Goal: Task Accomplishment & Management: Complete application form

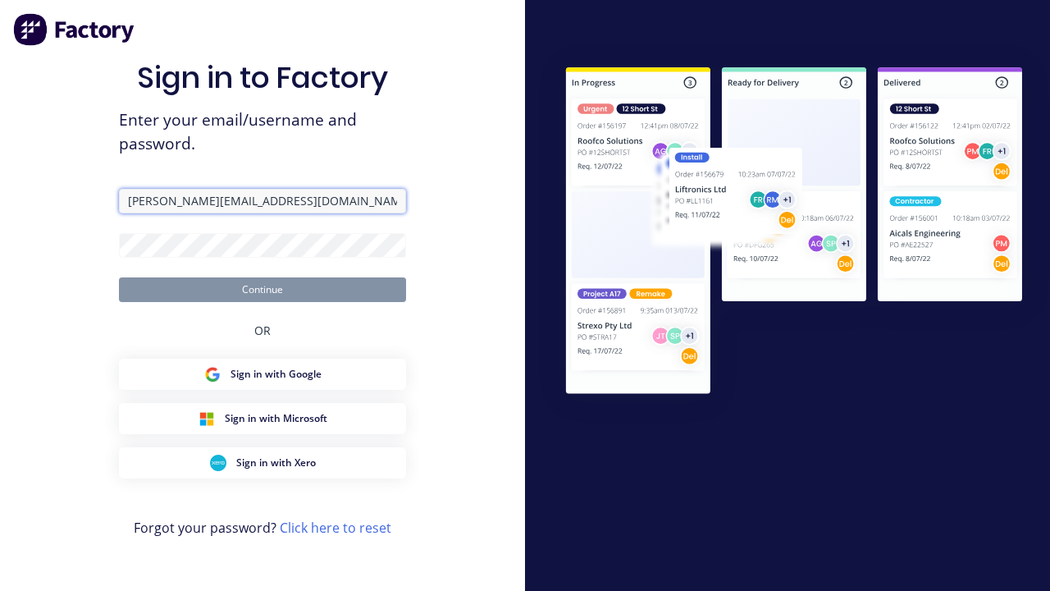
type input "[PERSON_NAME][EMAIL_ADDRESS][DOMAIN_NAME]"
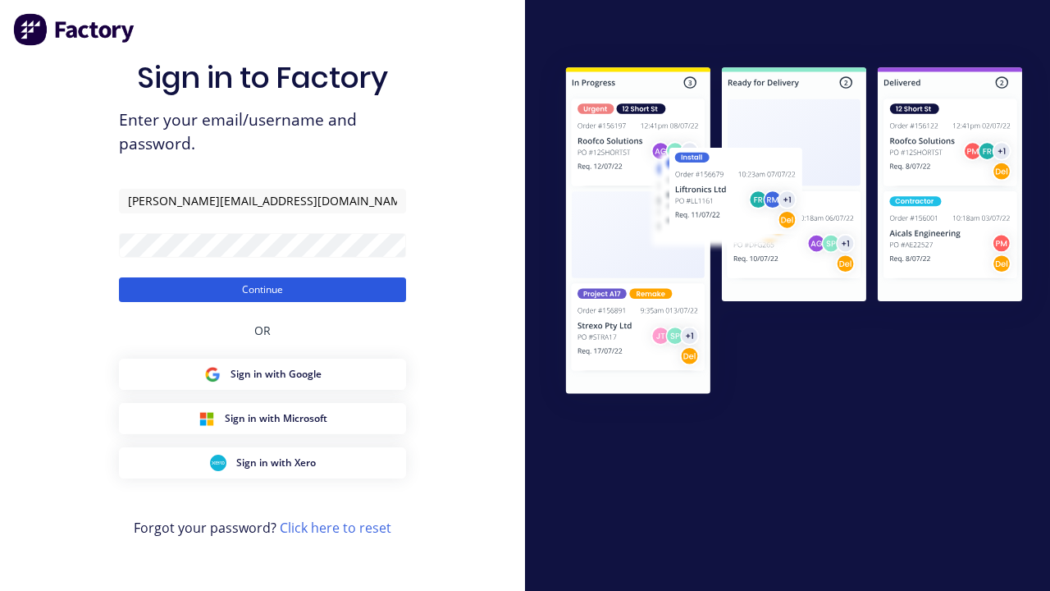
click at [262, 289] on button "Continue" at bounding box center [262, 289] width 287 height 25
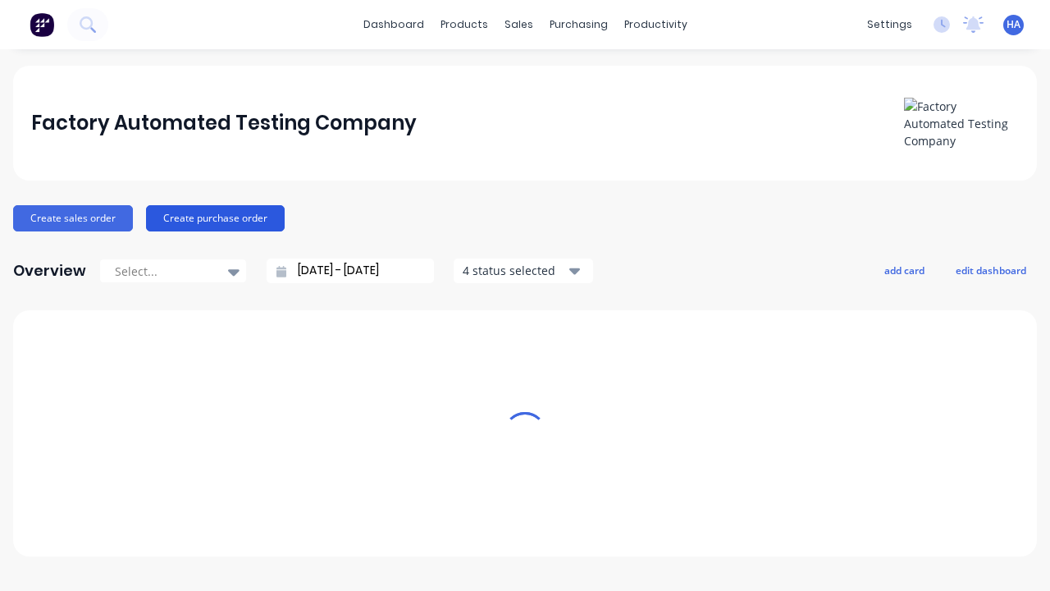
click at [212, 217] on button "Create purchase order" at bounding box center [215, 218] width 139 height 26
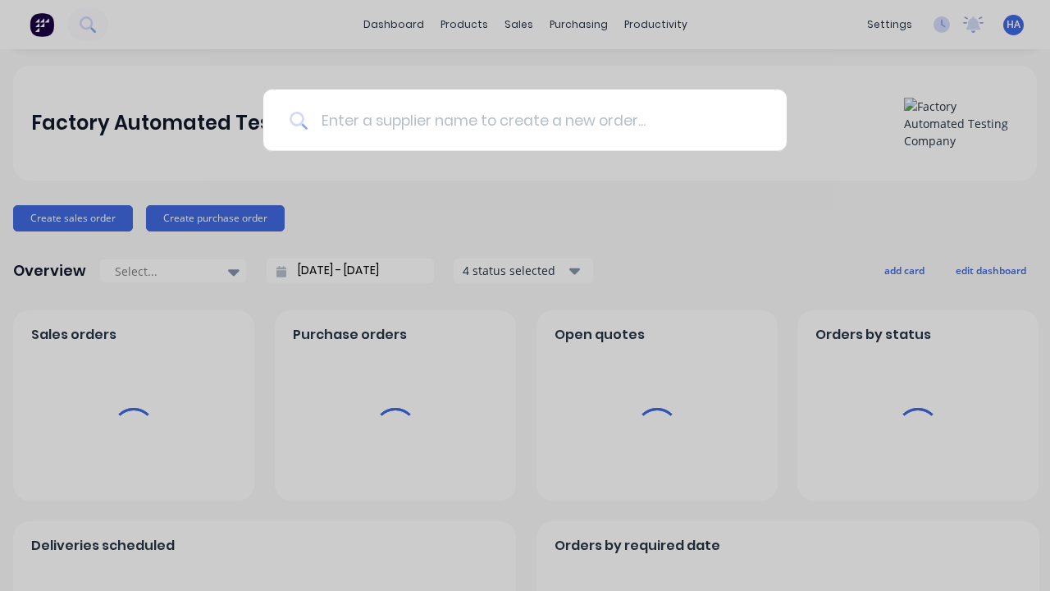
click at [533, 120] on input at bounding box center [534, 120] width 453 height 62
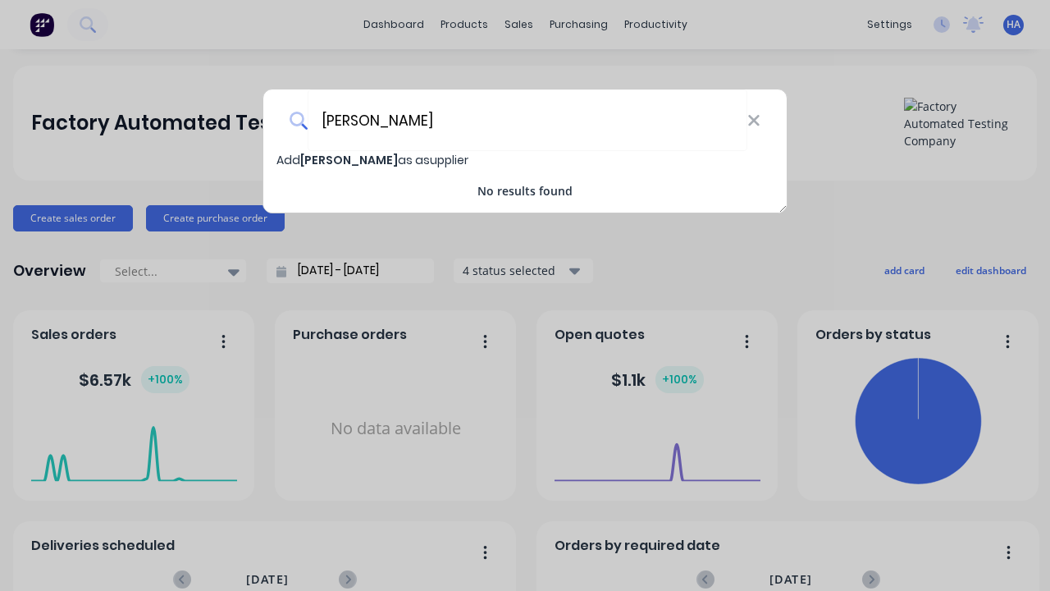
type input "[PERSON_NAME]"
click at [289, 160] on span "Add [PERSON_NAME] as a supplier" at bounding box center [372, 160] width 192 height 16
select select "AU"
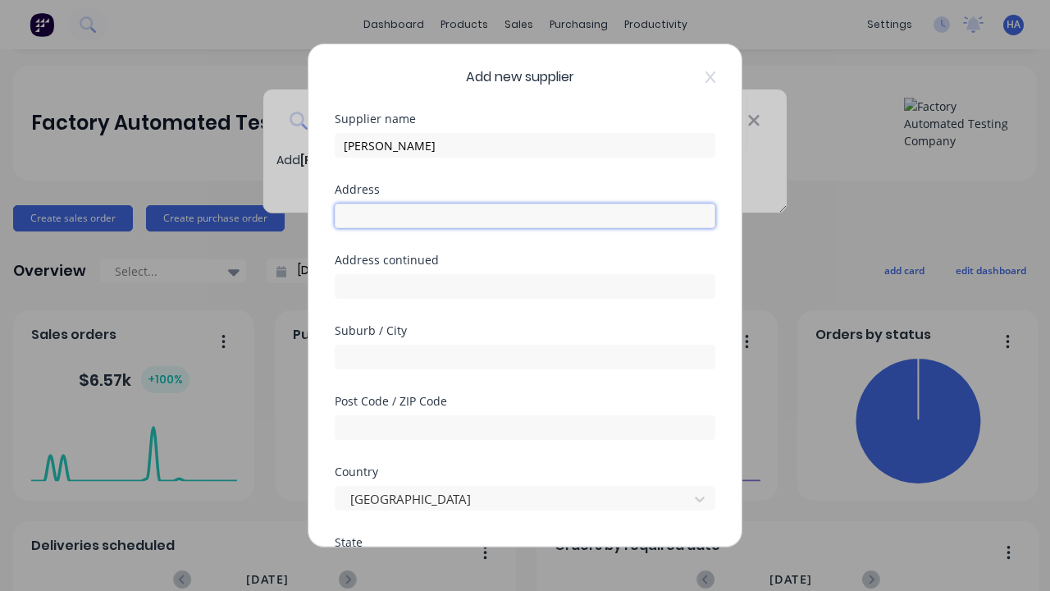
click at [525, 216] on input "text" at bounding box center [525, 215] width 381 height 25
type input "[STREET_ADDRESS]"
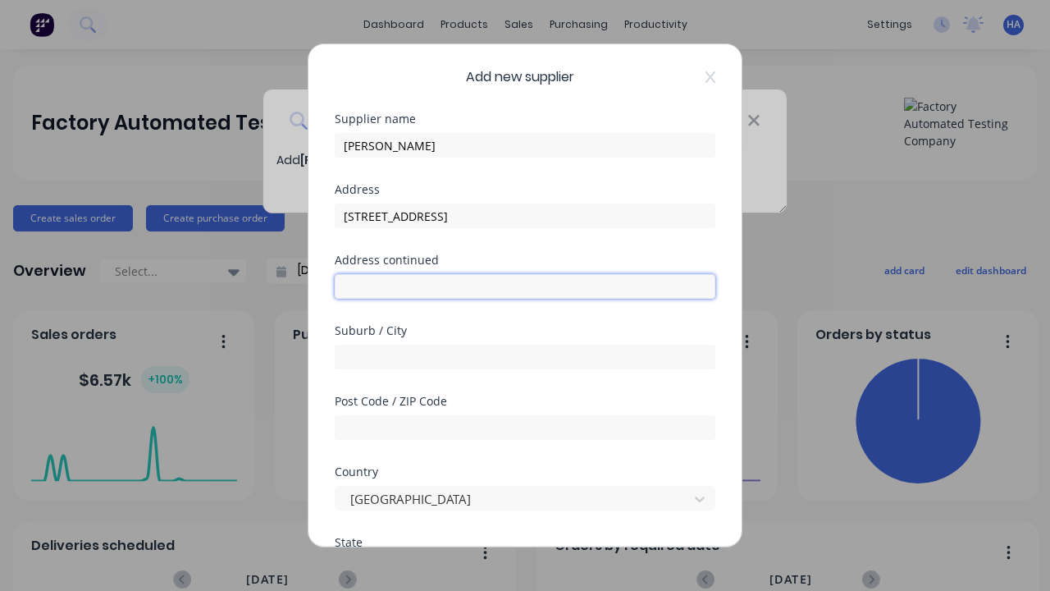
click at [525, 286] on input "text" at bounding box center [525, 286] width 381 height 25
type input "1136 Fagbap Point"
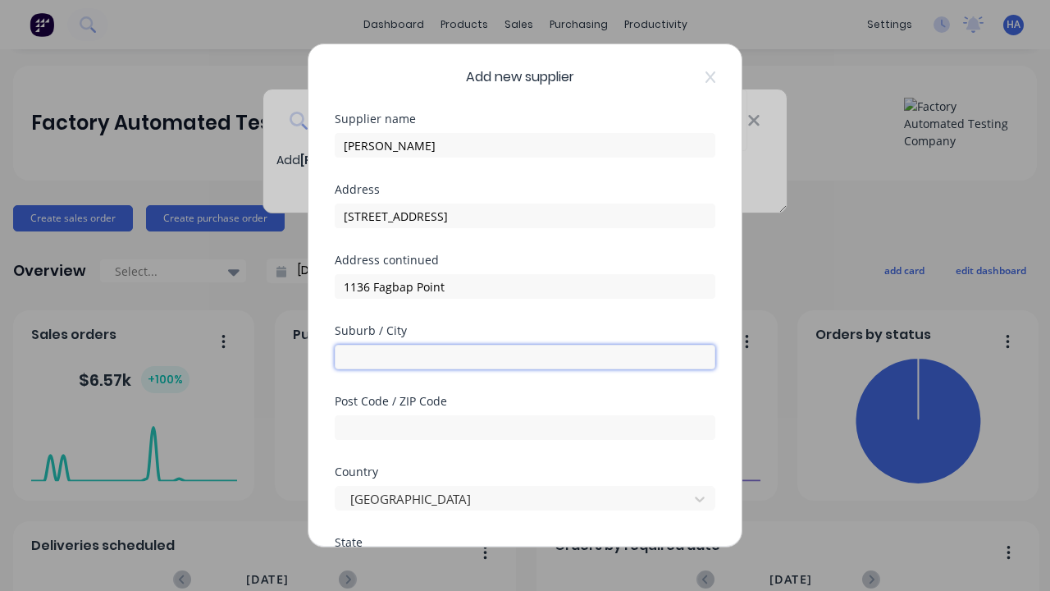
click at [525, 357] on input "text" at bounding box center [525, 357] width 381 height 25
type input "Cejaguvur"
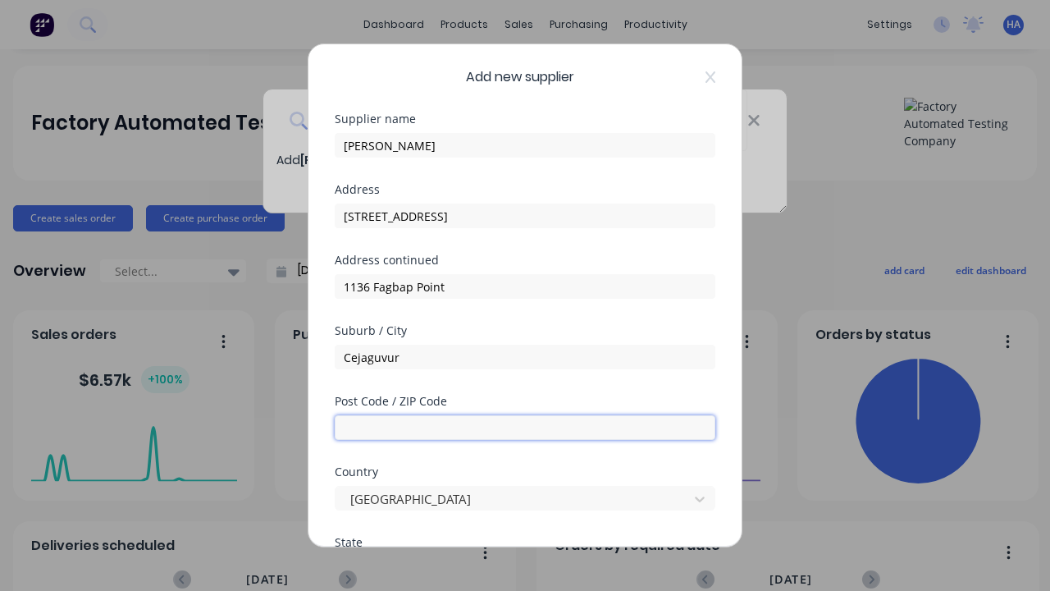
click at [525, 427] on input "text" at bounding box center [525, 427] width 381 height 25
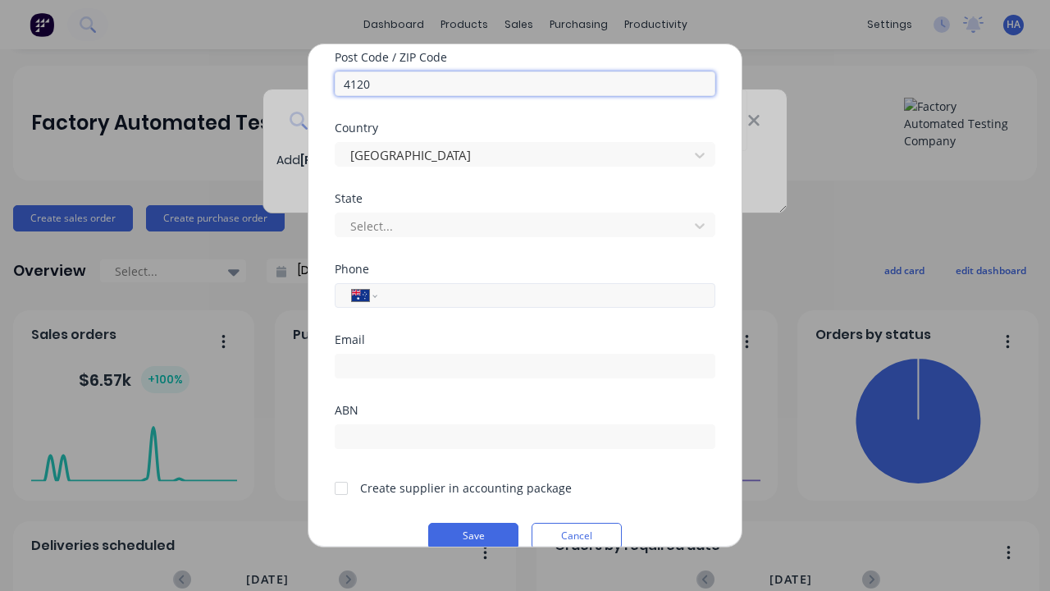
type input "4120"
click at [543, 295] on input "tel" at bounding box center [543, 295] width 309 height 19
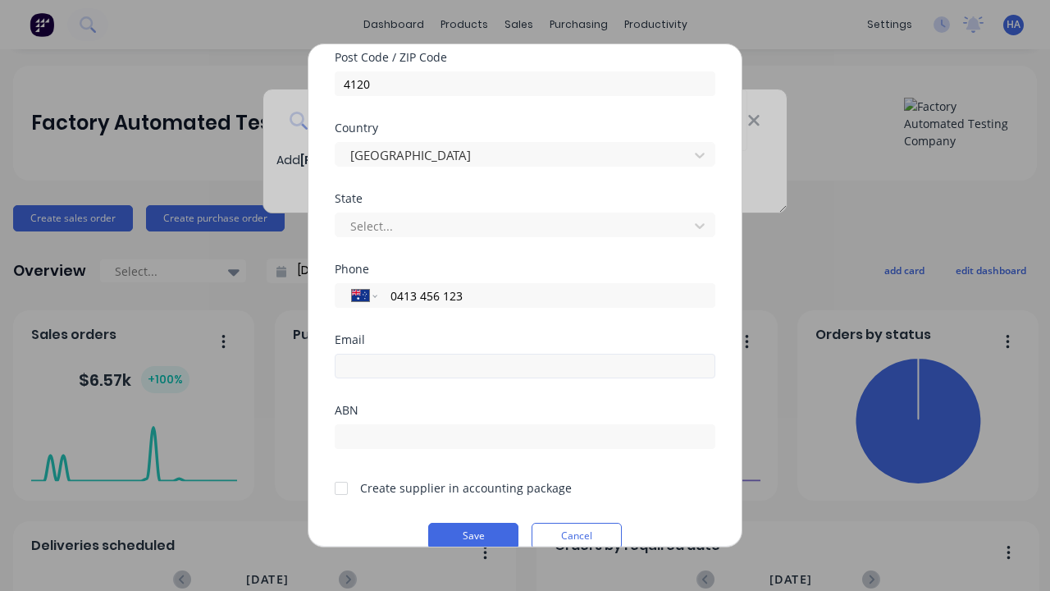
type input "0413 456 123"
click at [525, 366] on input "email" at bounding box center [525, 366] width 381 height 25
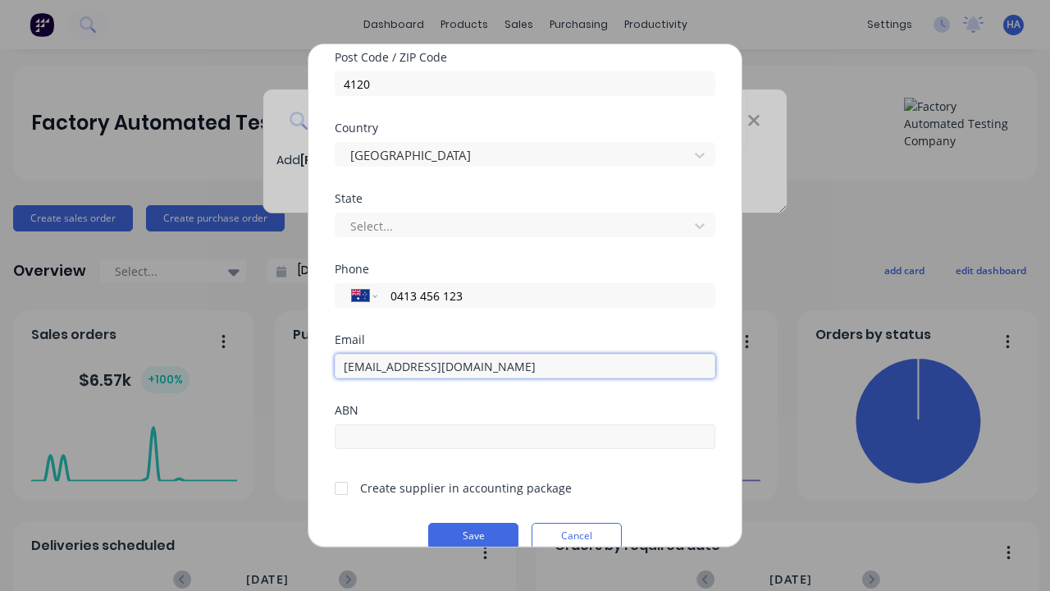
type input "[EMAIL_ADDRESS][DOMAIN_NAME]"
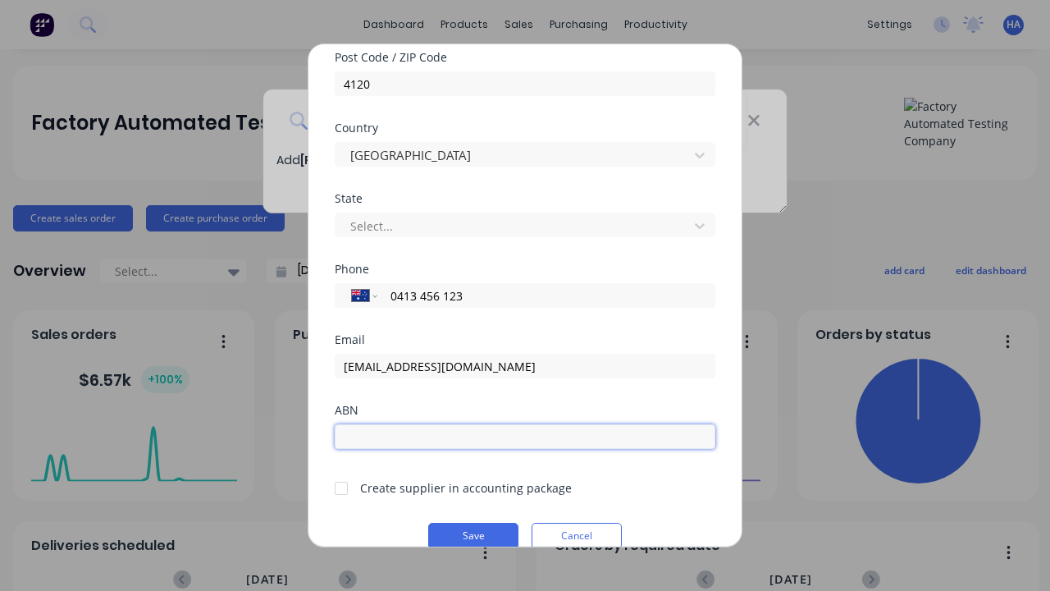
click at [525, 436] on input "text" at bounding box center [525, 436] width 381 height 25
type input "12341234"
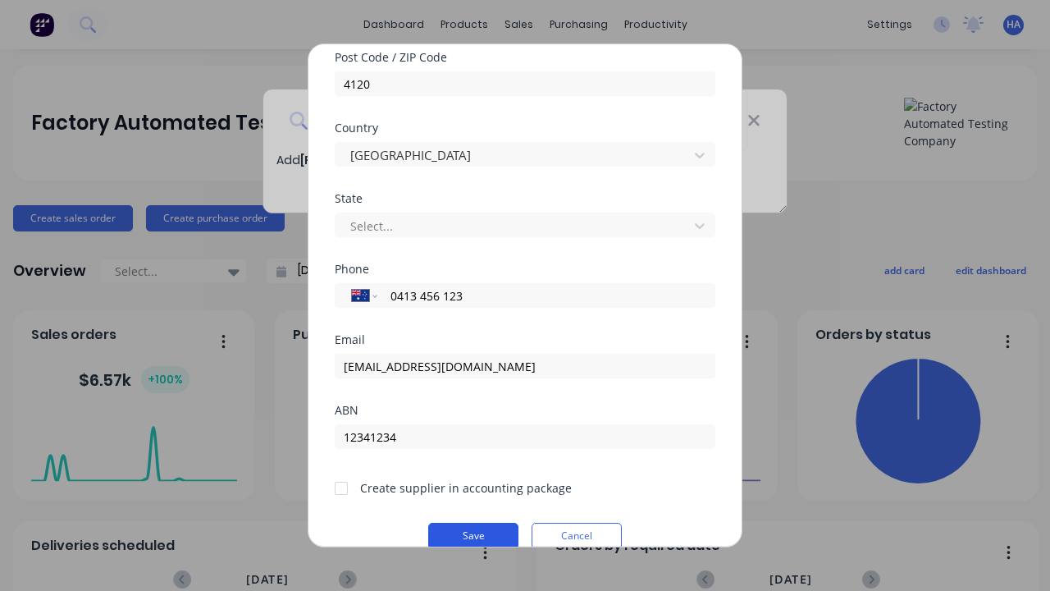
click at [473, 533] on button "Save" at bounding box center [473, 536] width 90 height 26
